Goal: Find contact information: Find contact information

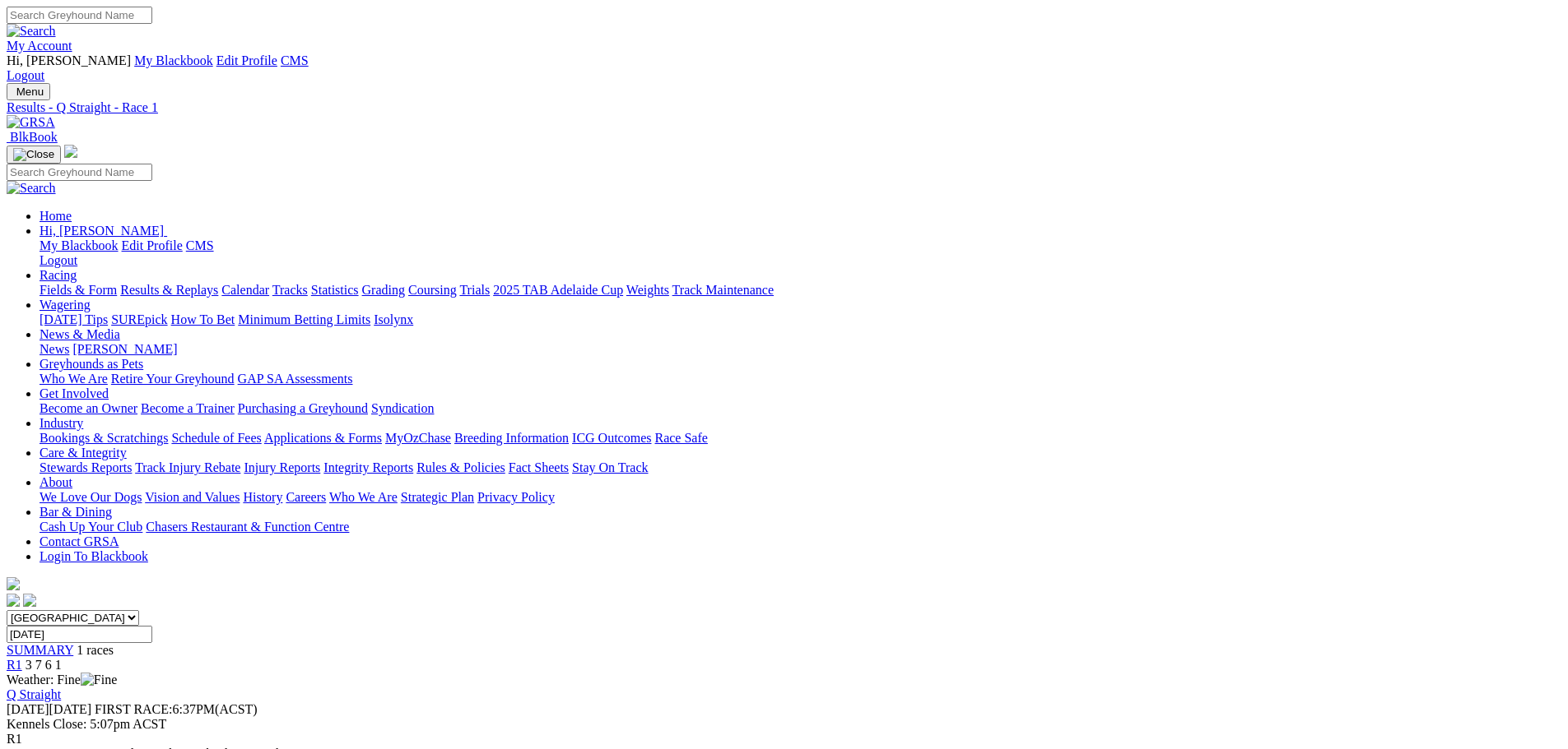
click at [118, 535] on link "Contact GRSA" at bounding box center [78, 541] width 79 height 14
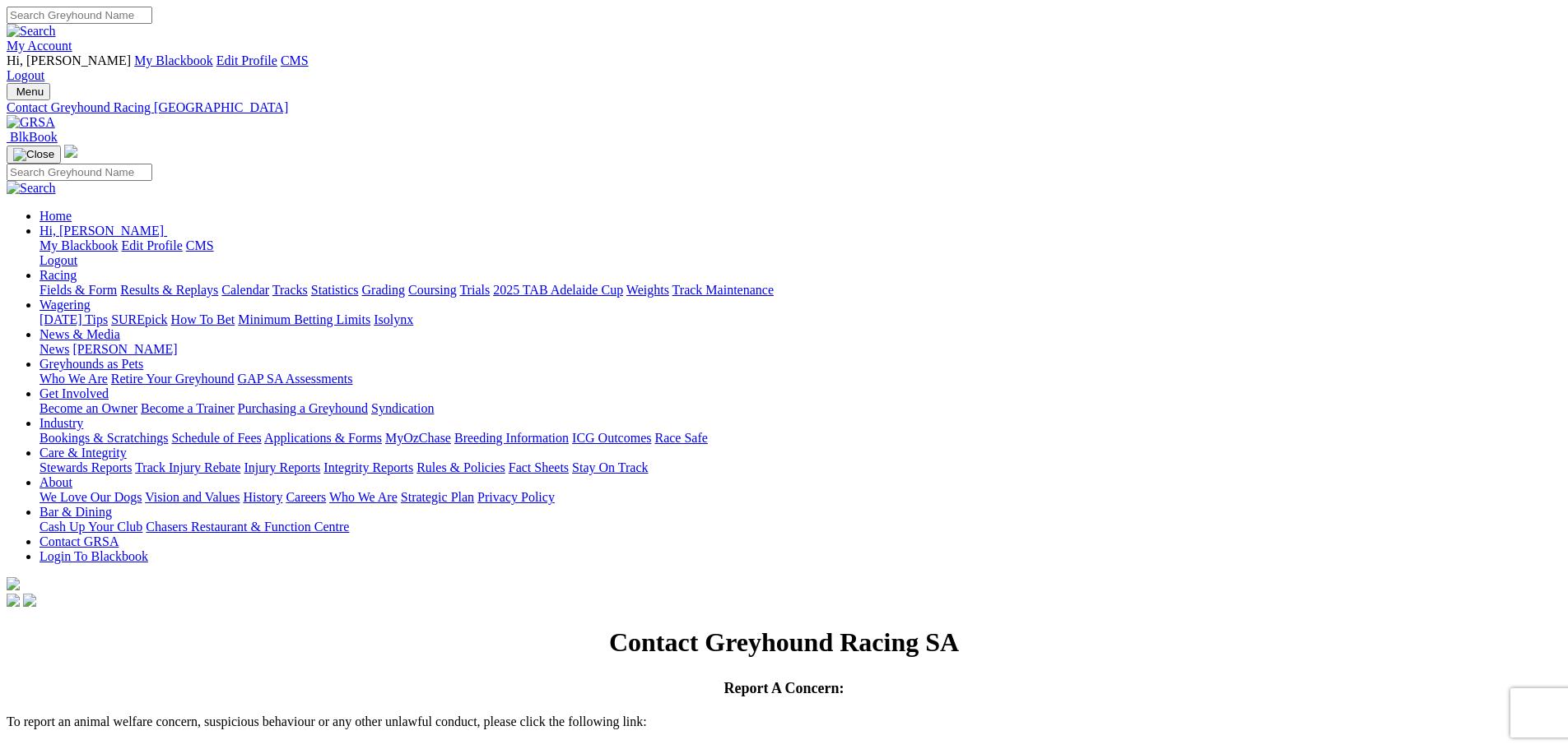
click at [55, 115] on img at bounding box center [30, 123] width 48 height 15
